Goal: Information Seeking & Learning: Learn about a topic

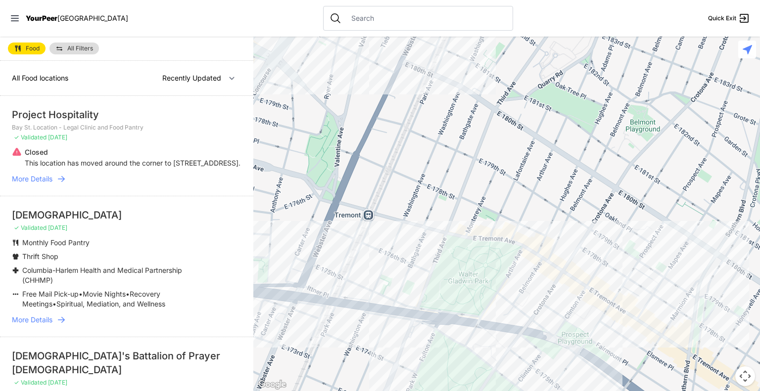
select select "nearby"
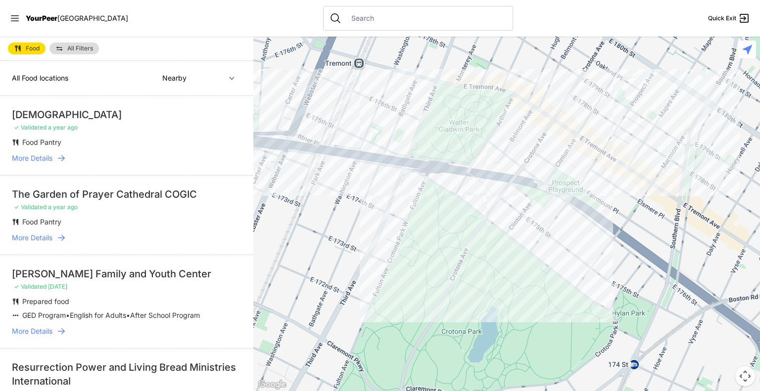
drag, startPoint x: 507, startPoint y: 352, endPoint x: 496, endPoint y: 201, distance: 151.3
click at [496, 201] on div at bounding box center [506, 214] width 507 height 355
click at [591, 183] on div at bounding box center [506, 214] width 507 height 355
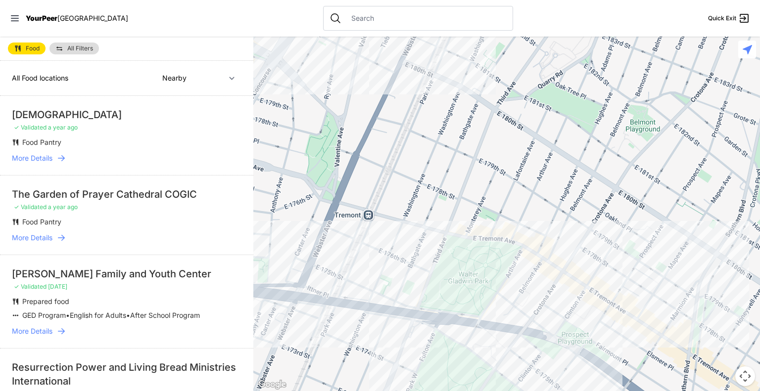
click at [125, 189] on div "The Garden of Prayer Cathedral COGIC" at bounding box center [127, 195] width 230 height 14
click at [406, 232] on div at bounding box center [506, 214] width 507 height 355
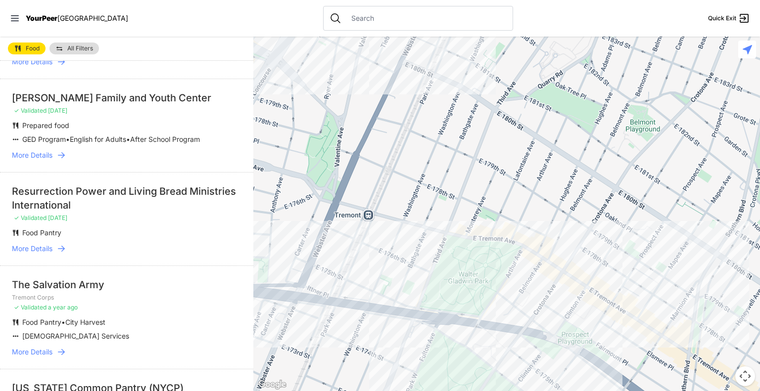
scroll to position [192, 0]
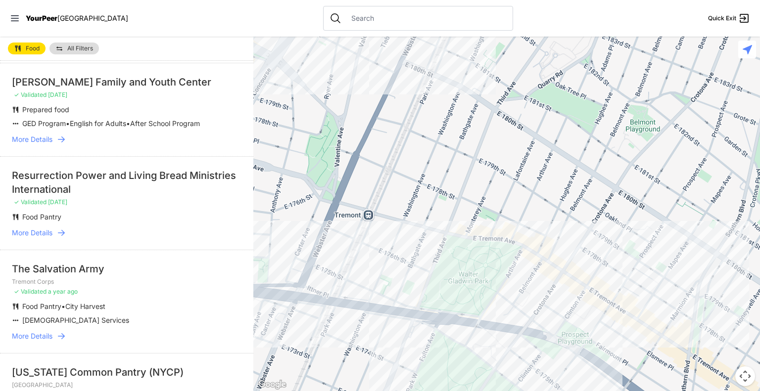
click at [176, 76] on div "[PERSON_NAME] Family and Youth Center" at bounding box center [127, 82] width 230 height 14
click at [139, 129] on p "GED Program • English for Adults • After School Program" at bounding box center [111, 124] width 178 height 10
click at [141, 73] on li "[PERSON_NAME] Family and Youth Center ✓ Validated [DATE] Prepared food GED Prog…" at bounding box center [126, 110] width 253 height 94
click at [368, 252] on div at bounding box center [506, 214] width 507 height 355
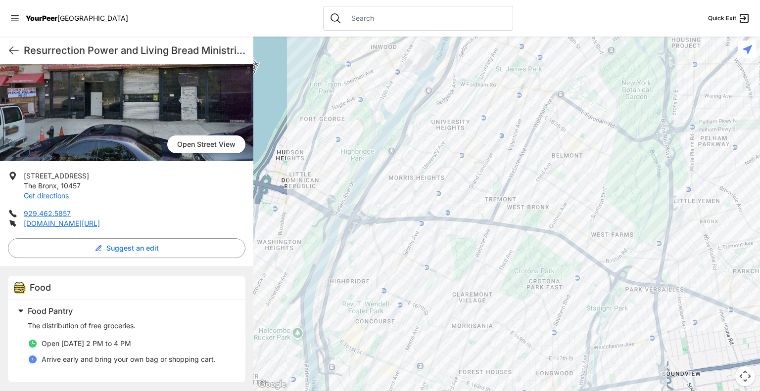
scroll to position [97, 0]
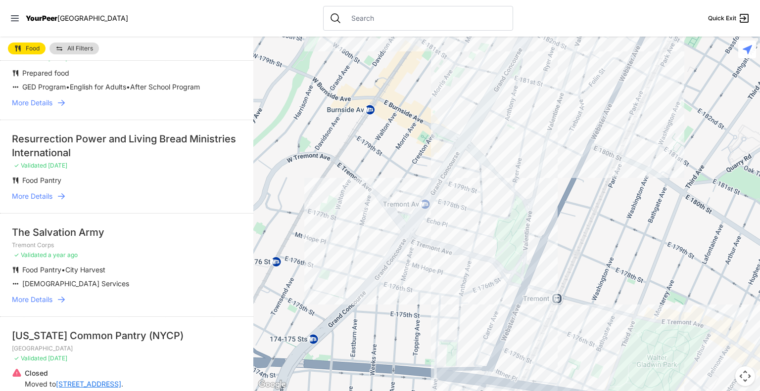
scroll to position [244, 0]
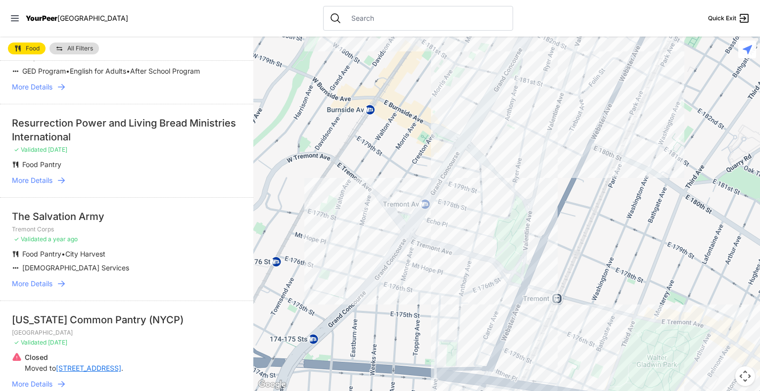
click at [176, 76] on p "GED Program • English for Adults • After School Program" at bounding box center [111, 71] width 178 height 10
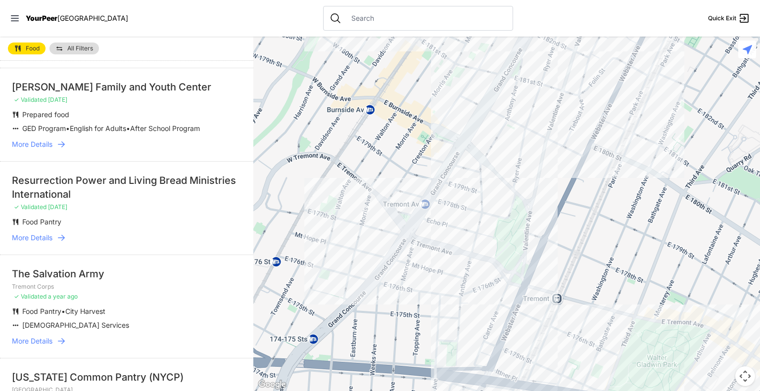
click at [35, 161] on li "[PERSON_NAME] Family and Youth Center ✓ Validated [DATE] Prepared food GED Prog…" at bounding box center [126, 115] width 253 height 94
click at [53, 149] on link "More Details" at bounding box center [127, 145] width 230 height 10
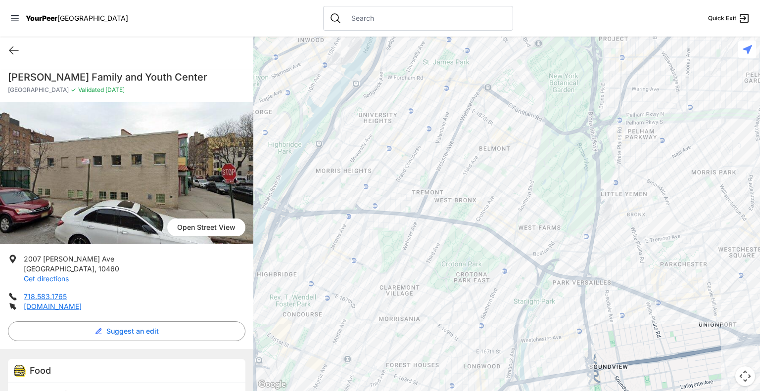
drag, startPoint x: 253, startPoint y: 198, endPoint x: 247, endPoint y: 255, distance: 57.2
click at [247, 255] on main "Quick Exit [PERSON_NAME] Family and [GEOGRAPHIC_DATA] [GEOGRAPHIC_DATA] ✓ Valid…" at bounding box center [380, 214] width 760 height 355
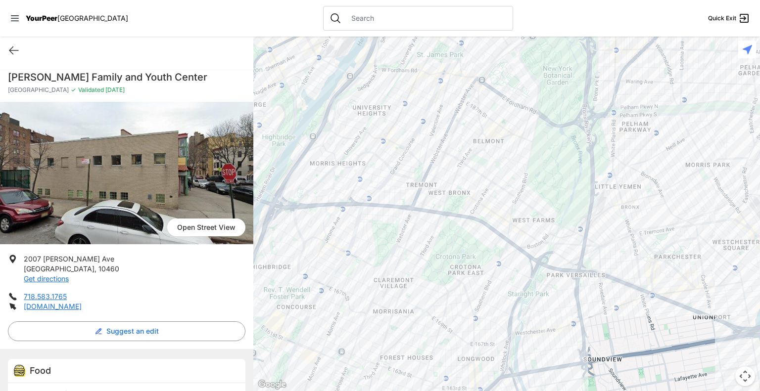
drag, startPoint x: 331, startPoint y: 256, endPoint x: 264, endPoint y: 219, distance: 76.8
click at [329, 205] on div at bounding box center [506, 214] width 507 height 355
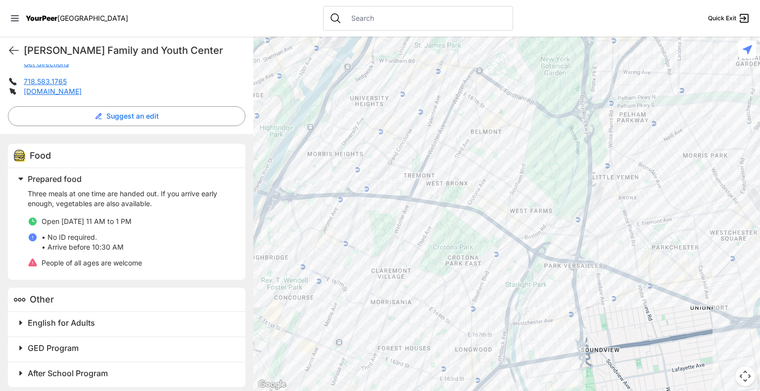
scroll to position [220, 0]
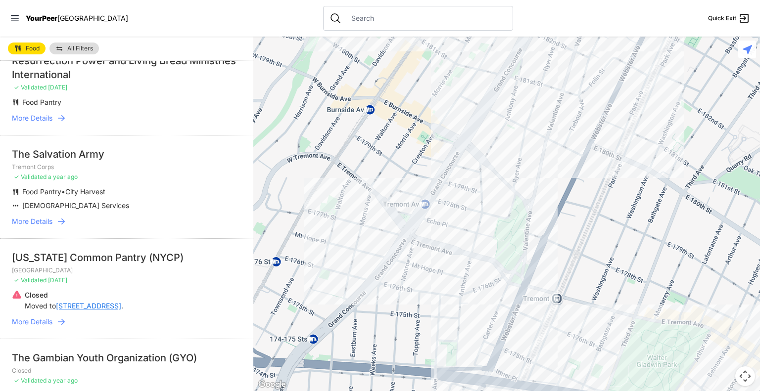
scroll to position [328, 0]
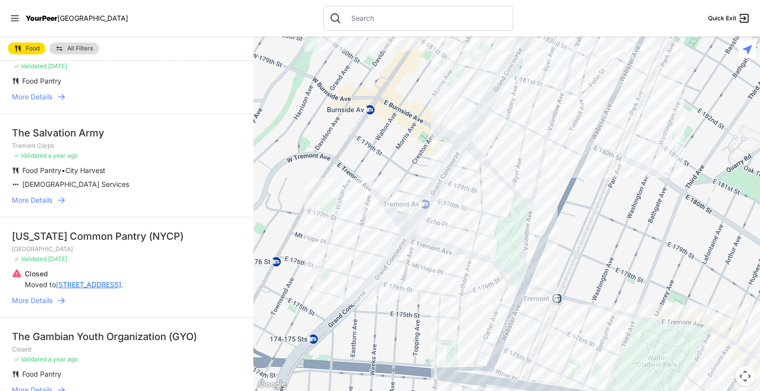
click at [57, 150] on p "Tremont Corps" at bounding box center [127, 146] width 230 height 8
click at [44, 205] on span "More Details" at bounding box center [32, 200] width 41 height 10
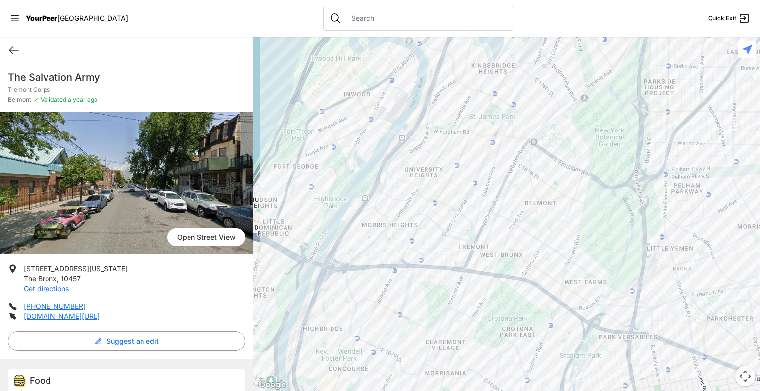
click at [505, 204] on div at bounding box center [506, 214] width 507 height 355
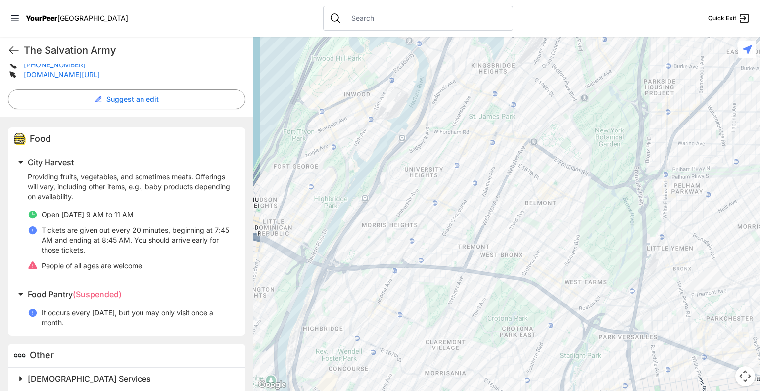
scroll to position [253, 0]
